Goal: Book appointment/travel/reservation

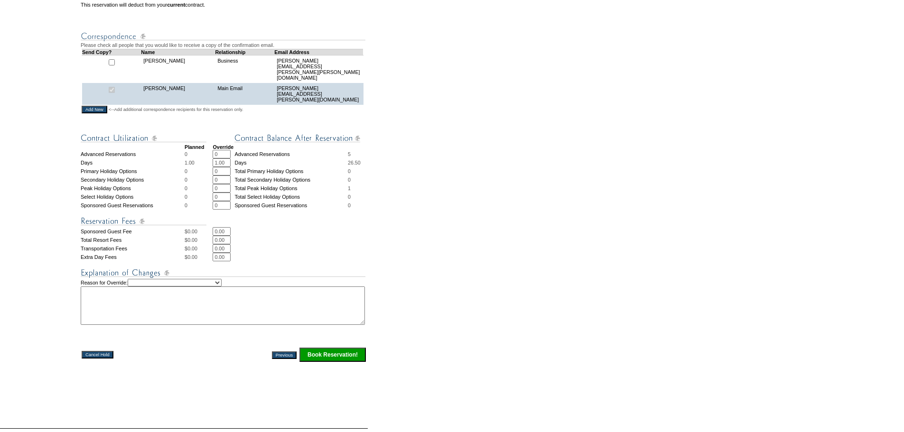
scroll to position [285, 0]
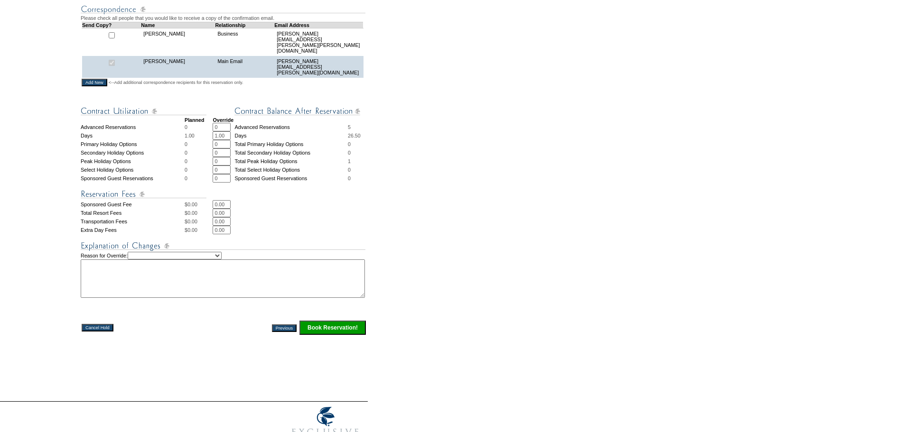
click at [162, 260] on select "Creating Continuous Stay Days Rebooked After Cancellation Editing Occupant Expe…" at bounding box center [175, 256] width 94 height 8
select select "1043"
click at [140, 260] on select "Creating Continuous Stay Days Rebooked After Cancellation Editing Occupant Expe…" at bounding box center [175, 256] width 94 height 8
click at [158, 298] on textarea at bounding box center [223, 279] width 284 height 38
click at [192, 286] on textarea "To enrich screen reader interactions, please activate Accessibility in Grammarl…" at bounding box center [223, 279] width 284 height 38
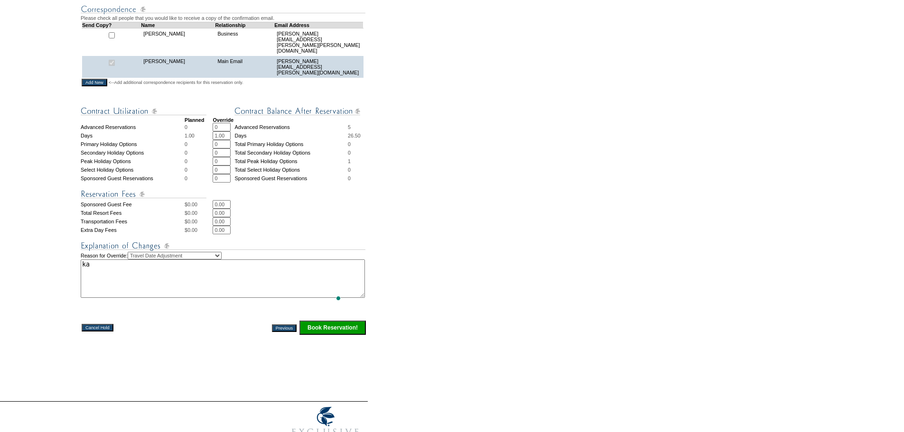
type textarea "k"
type textarea "[PERSON_NAME] booked mistakenly for next week and she actually needs it for ton…"
click at [320, 335] on input "Book Reservation!" at bounding box center [332, 328] width 66 height 14
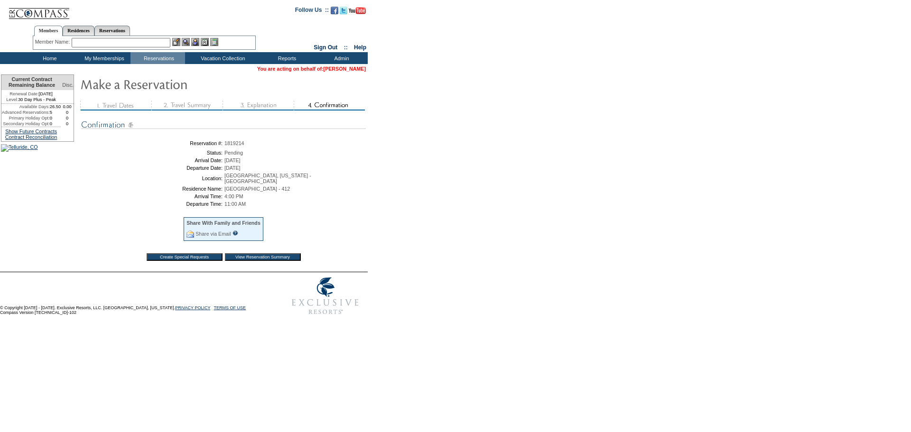
click at [340, 69] on link "[PERSON_NAME]" at bounding box center [345, 69] width 42 height 6
